Goal: Task Accomplishment & Management: Use online tool/utility

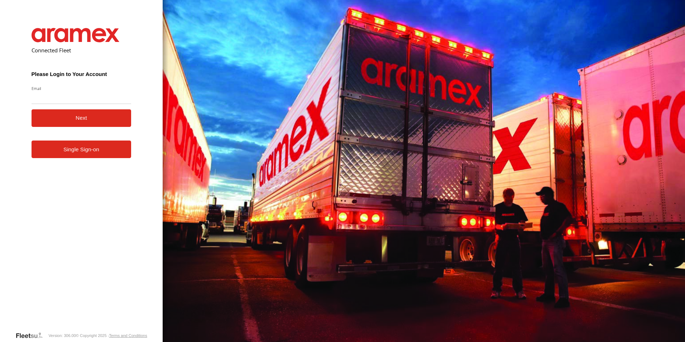
type input "**********"
click at [73, 117] on button "Next" at bounding box center [82, 118] width 100 height 18
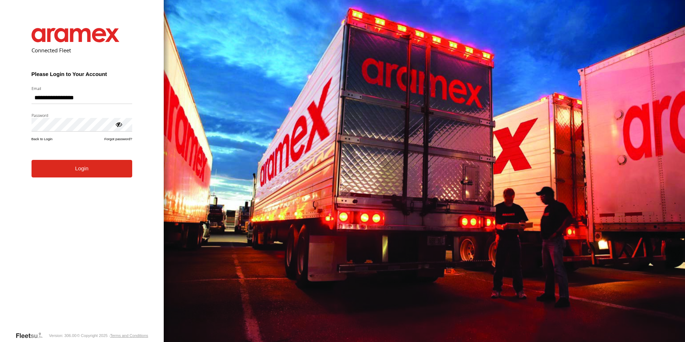
click at [85, 174] on button "Login" at bounding box center [82, 169] width 101 height 18
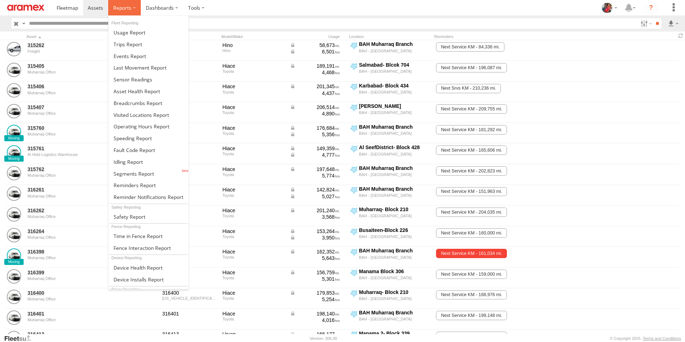
click at [120, 5] on span at bounding box center [122, 7] width 18 height 7
click at [128, 161] on span at bounding box center [128, 161] width 29 height 7
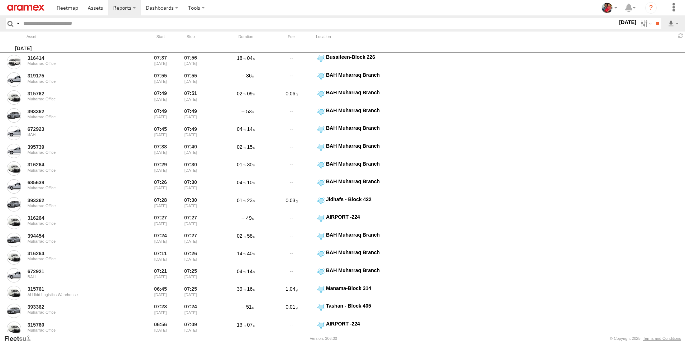
click at [618, 22] on label "20 Aug 25" at bounding box center [628, 22] width 20 height 8
click at [0, 0] on label at bounding box center [0, 0] width 0 height 0
click at [0, 0] on span "> 10min" at bounding box center [0, 0] width 0 height 0
click at [659, 22] on input "**" at bounding box center [657, 23] width 8 height 10
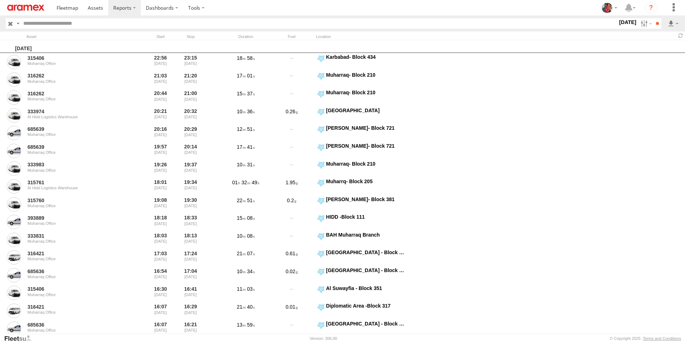
click at [618, 22] on label "[DATE]" at bounding box center [628, 22] width 20 height 8
click at [654, 24] on input "**" at bounding box center [657, 23] width 8 height 10
click at [658, 49] on link at bounding box center [655, 49] width 44 height 11
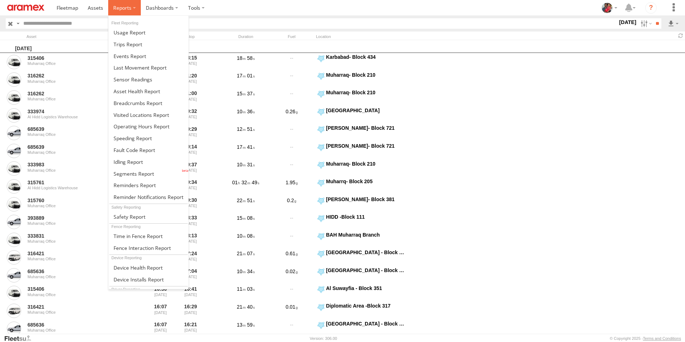
click at [121, 8] on span at bounding box center [122, 7] width 18 height 7
click at [128, 172] on span at bounding box center [134, 173] width 40 height 7
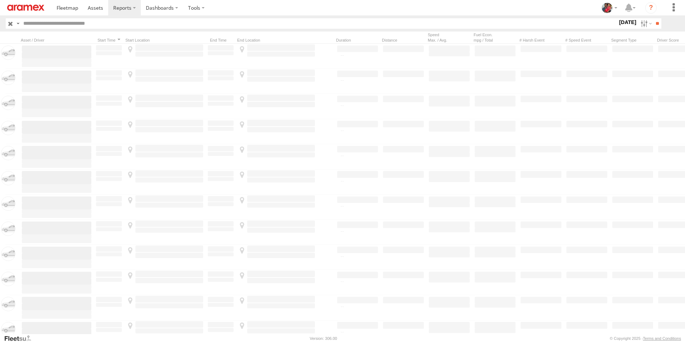
click at [618, 21] on label "[DATE]" at bounding box center [628, 22] width 20 height 8
click at [0, 0] on span "Off Duty" at bounding box center [0, 0] width 0 height 0
click at [656, 23] on input "**" at bounding box center [657, 23] width 8 height 10
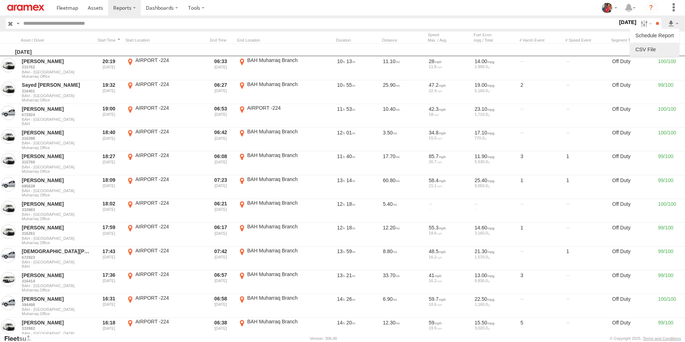
click at [657, 47] on link at bounding box center [655, 49] width 44 height 11
drag, startPoint x: 443, startPoint y: 10, endPoint x: 426, endPoint y: 14, distance: 17.4
click at [443, 10] on section at bounding box center [368, 7] width 632 height 15
click at [93, 7] on span at bounding box center [95, 7] width 15 height 7
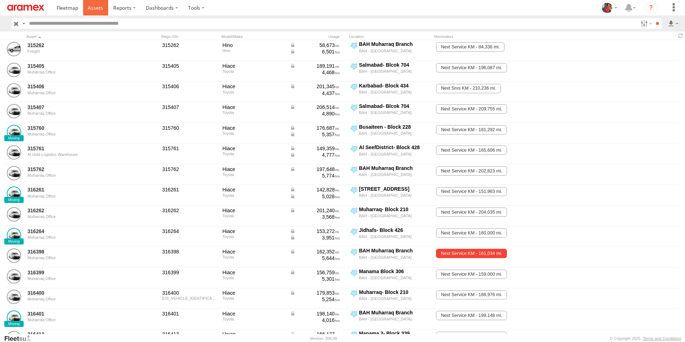
click at [96, 6] on span at bounding box center [95, 7] width 15 height 7
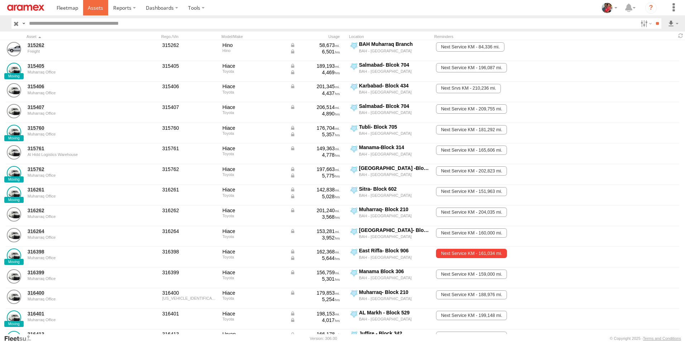
click at [94, 8] on span at bounding box center [95, 7] width 15 height 7
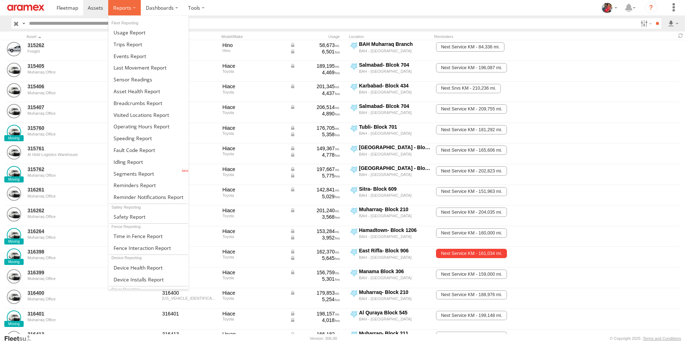
click at [121, 5] on span at bounding box center [122, 7] width 18 height 7
click at [128, 138] on span at bounding box center [133, 138] width 38 height 7
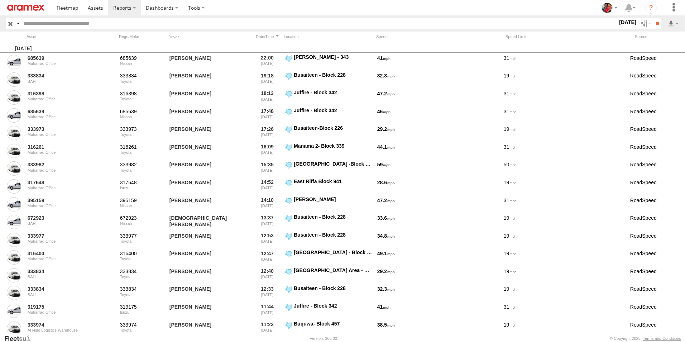
click at [618, 22] on label "19 Aug 25" at bounding box center [628, 22] width 20 height 8
click at [0, 0] on label at bounding box center [0, 0] width 0 height 0
click at [655, 24] on input "**" at bounding box center [657, 23] width 8 height 10
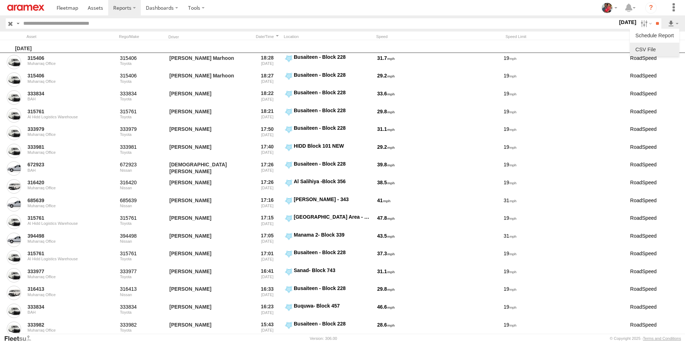
click at [654, 51] on link at bounding box center [655, 49] width 44 height 11
click at [484, 6] on section at bounding box center [368, 7] width 632 height 15
click at [618, 21] on label "17 Aug 25" at bounding box center [628, 22] width 20 height 8
click at [0, 0] on label at bounding box center [0, 0] width 0 height 0
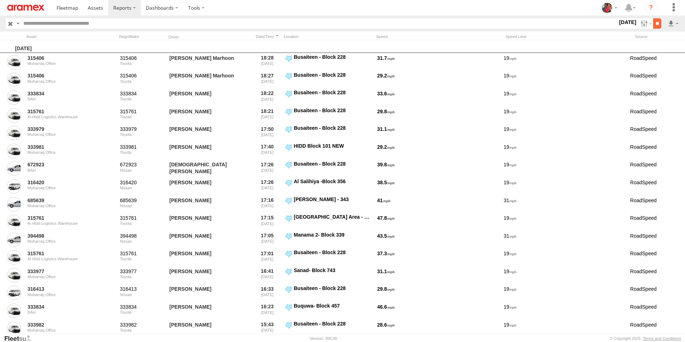
click at [656, 23] on input "**" at bounding box center [657, 23] width 8 height 10
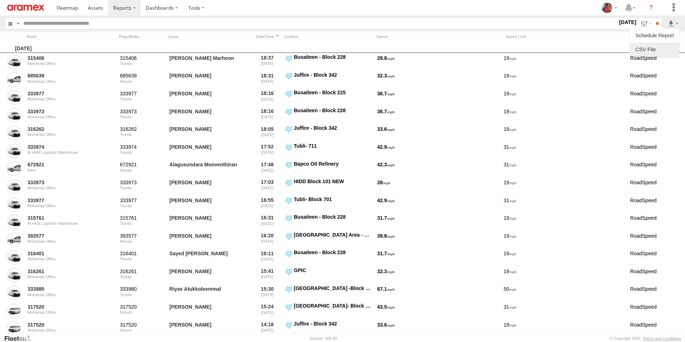
click at [655, 48] on link at bounding box center [655, 49] width 44 height 11
click at [494, 6] on section at bounding box center [368, 7] width 632 height 15
click at [618, 21] on label "18 Aug 25" at bounding box center [628, 22] width 20 height 8
click at [0, 0] on label at bounding box center [0, 0] width 0 height 0
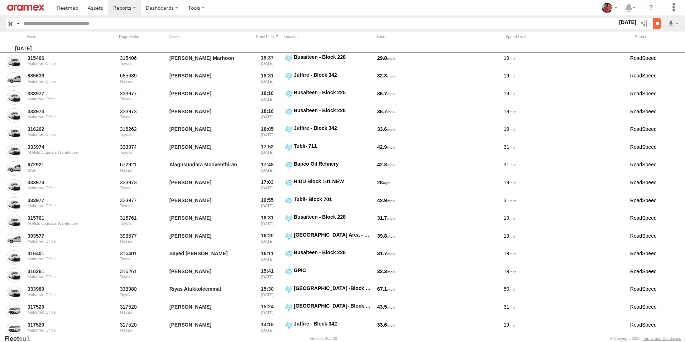
click at [657, 23] on input "**" at bounding box center [657, 23] width 8 height 10
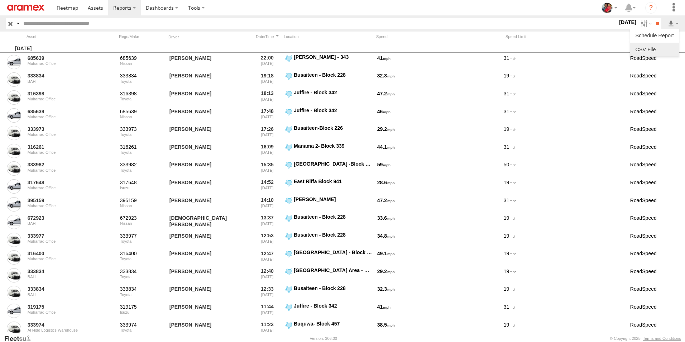
click at [656, 47] on link at bounding box center [655, 49] width 44 height 11
click at [95, 8] on span at bounding box center [95, 7] width 15 height 7
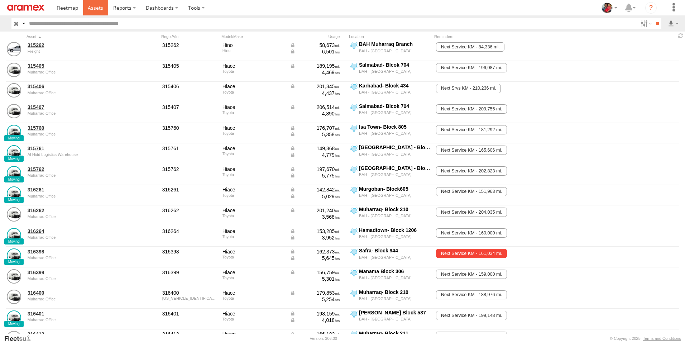
click at [96, 9] on span at bounding box center [95, 7] width 15 height 7
